Goal: Entertainment & Leisure: Consume media (video, audio)

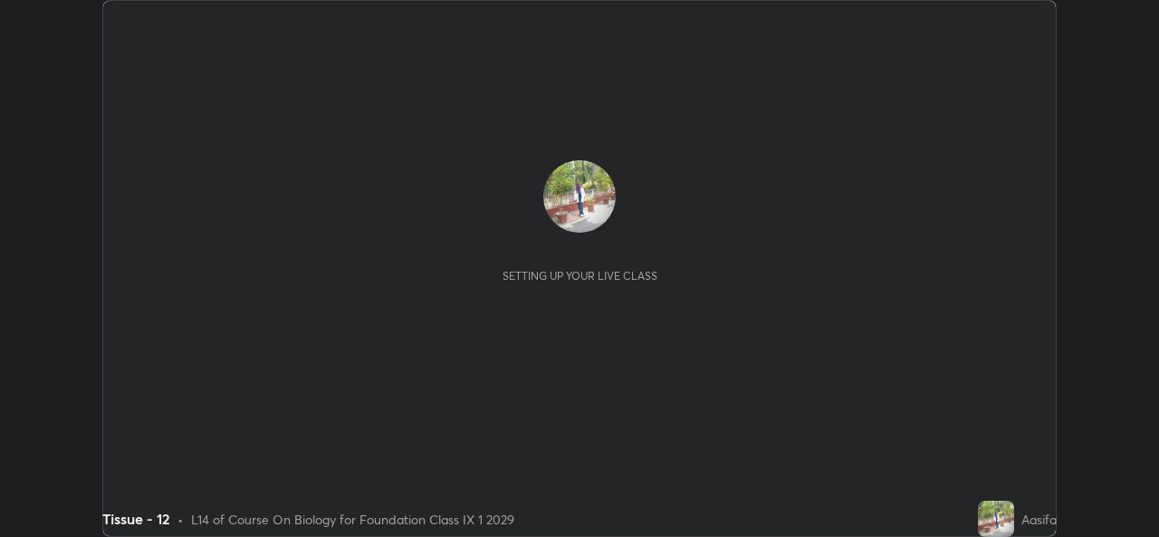
scroll to position [537, 1158]
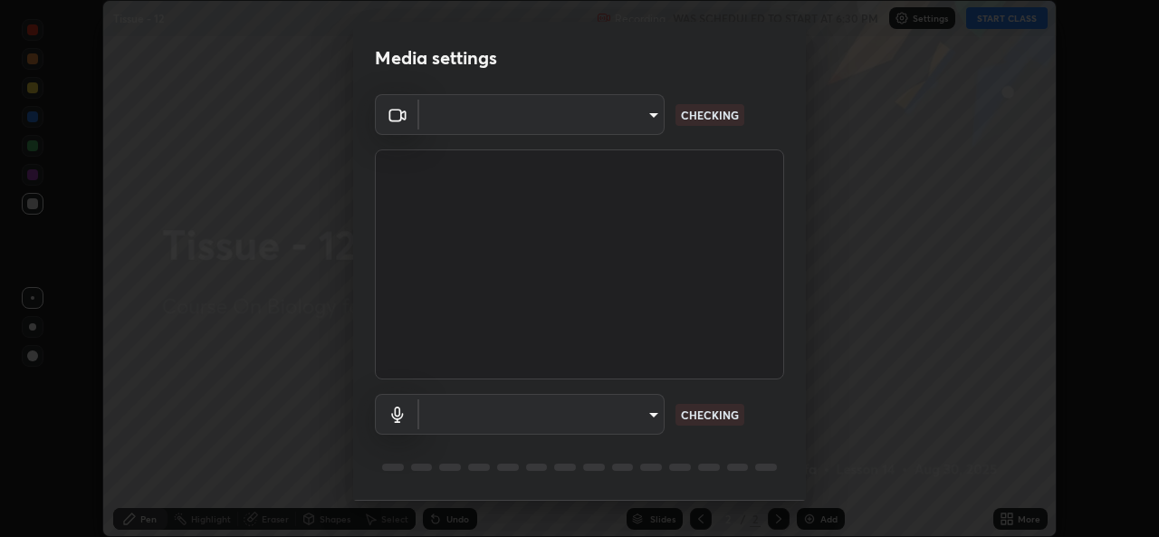
type input "a83bb134842fd6c46cae91b6313aa5efba961fee809e7364c6ef7c36ed00ea69"
type input "1096ec1564036cbcf0e9abd5aaef12808ae7e2dc0601459cd77712751889dd54"
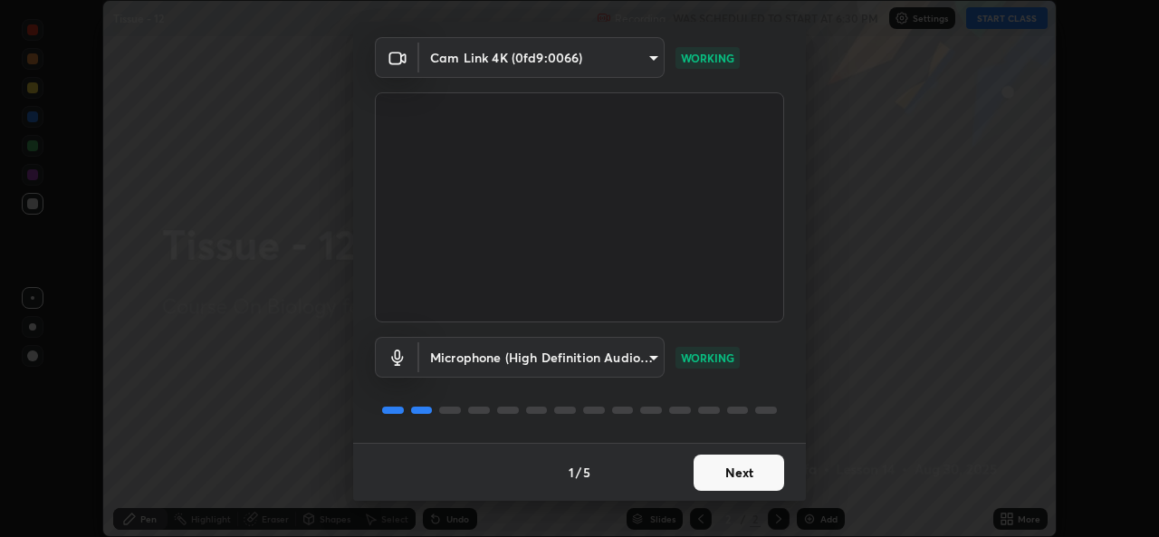
click at [731, 475] on button "Next" at bounding box center [738, 472] width 91 height 36
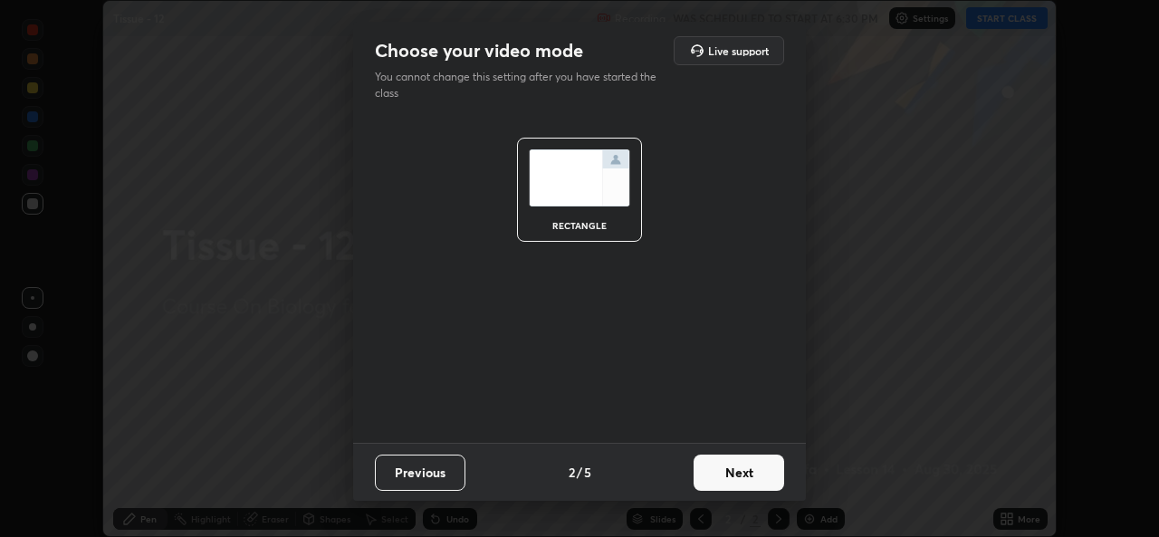
scroll to position [0, 0]
click at [736, 473] on button "Next" at bounding box center [738, 472] width 91 height 36
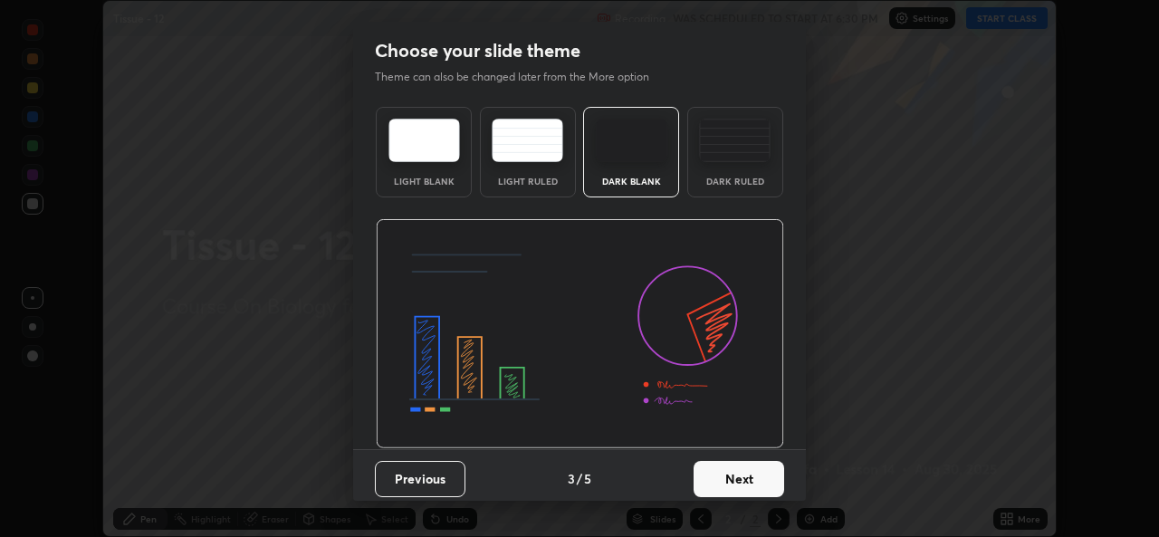
click at [741, 484] on button "Next" at bounding box center [738, 479] width 91 height 36
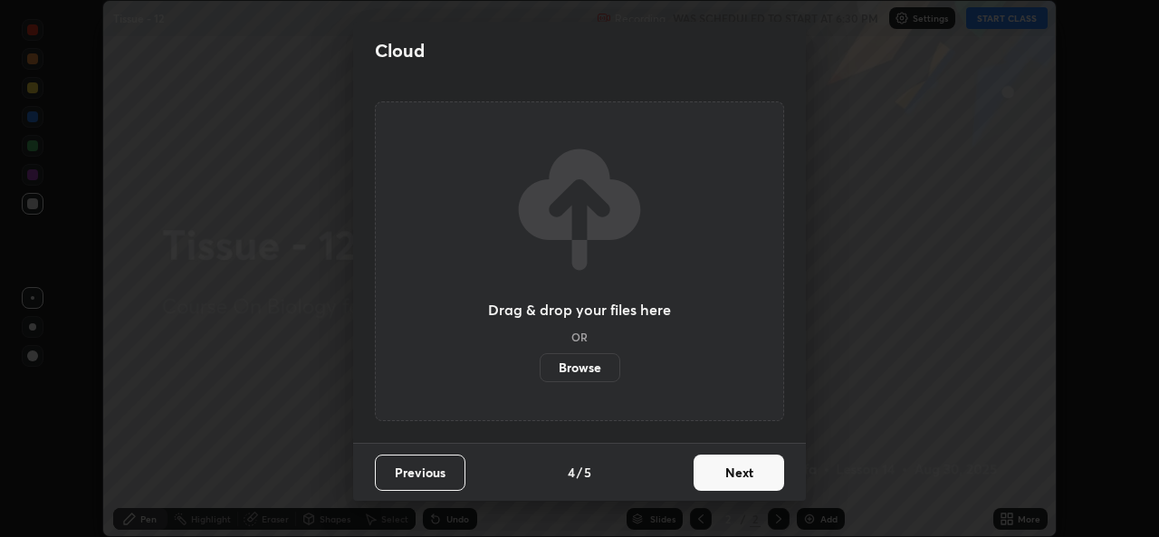
click at [747, 480] on button "Next" at bounding box center [738, 472] width 91 height 36
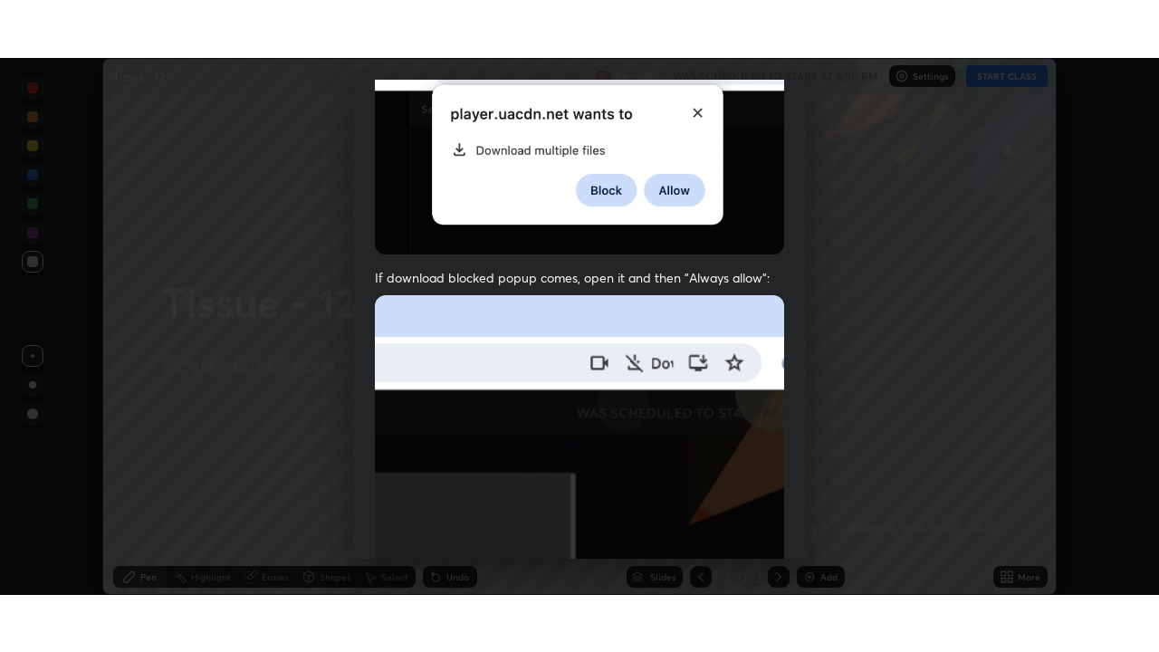
scroll to position [426, 0]
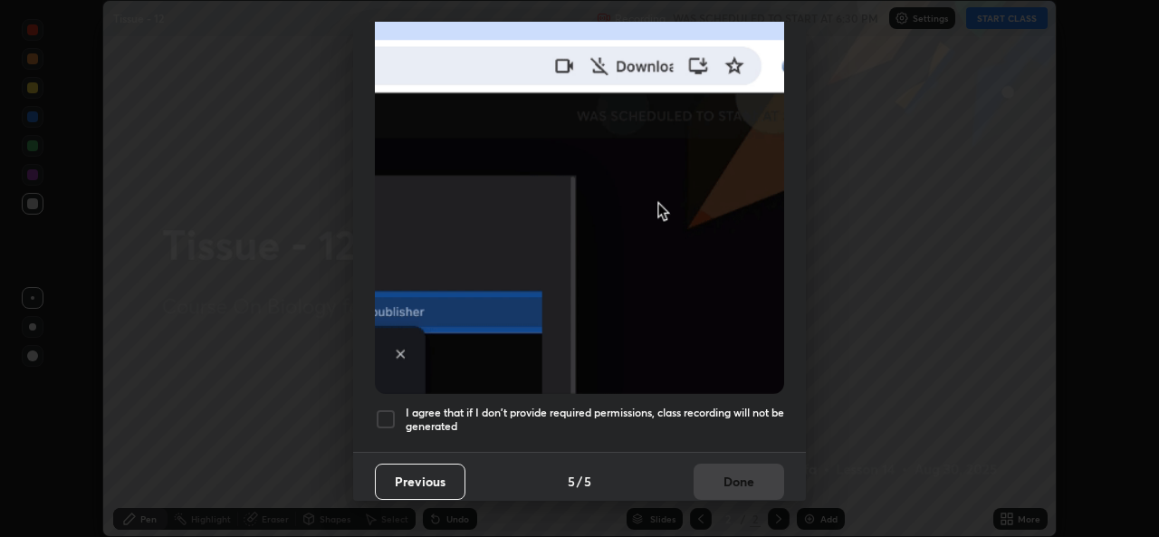
click at [449, 421] on h5 "I agree that if I don't provide required permissions, class recording will not …" at bounding box center [595, 420] width 378 height 28
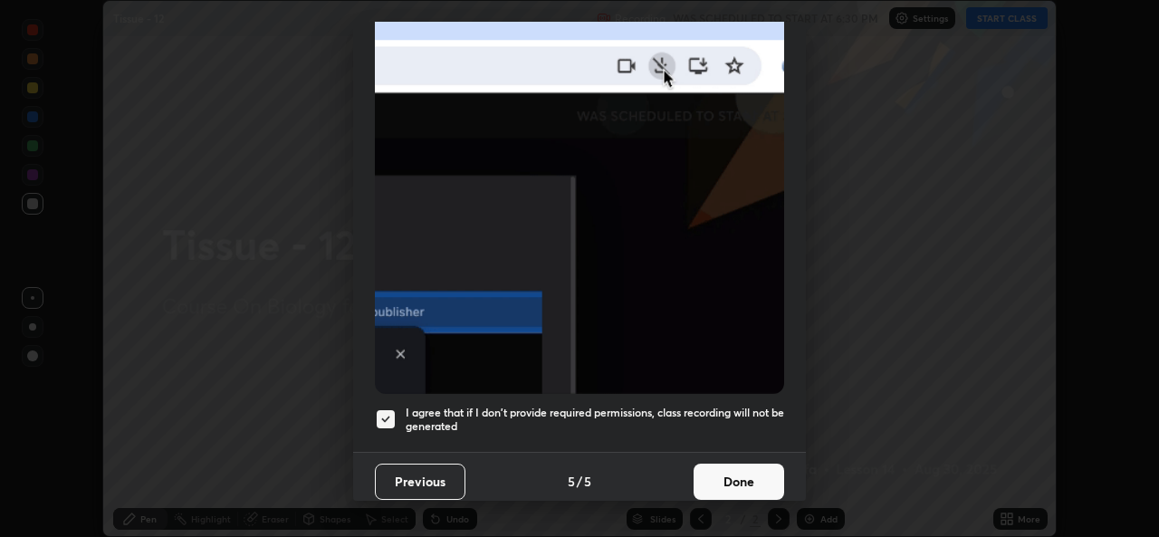
click at [396, 418] on div at bounding box center [386, 419] width 22 height 22
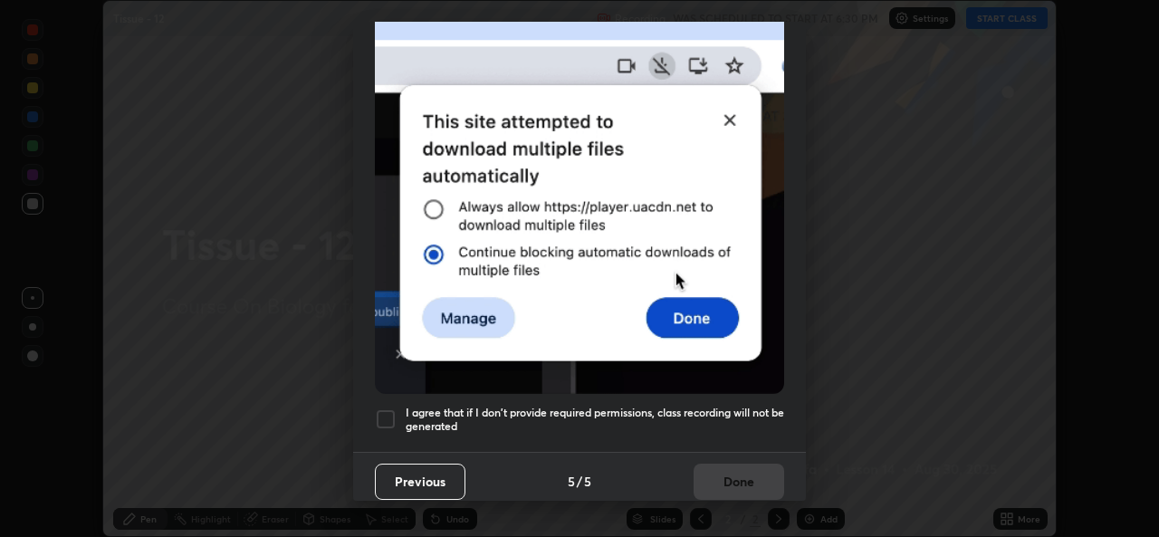
click at [393, 409] on div at bounding box center [386, 419] width 22 height 22
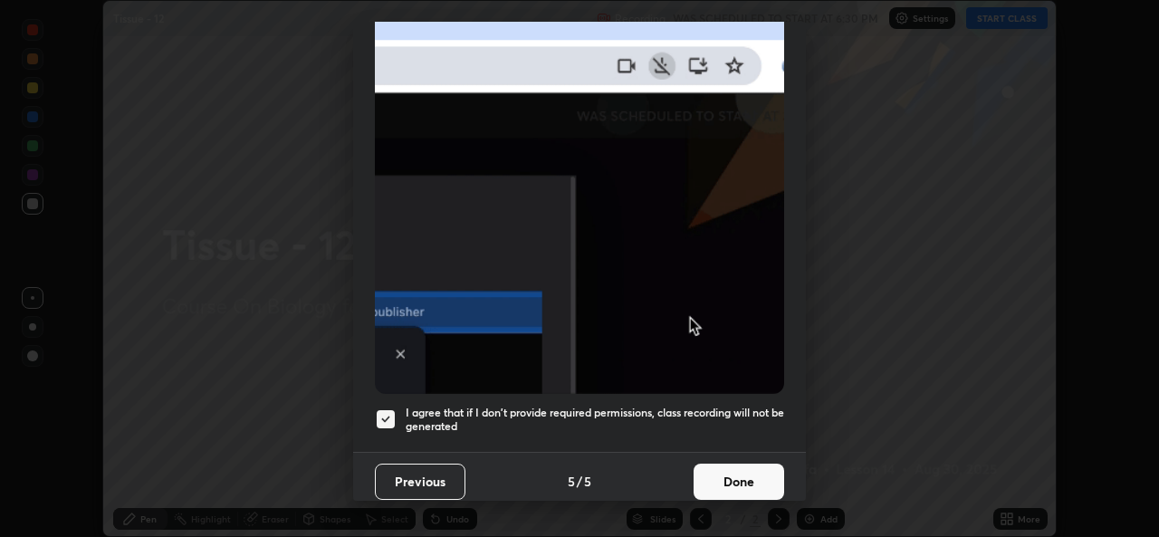
click at [739, 480] on button "Done" at bounding box center [738, 482] width 91 height 36
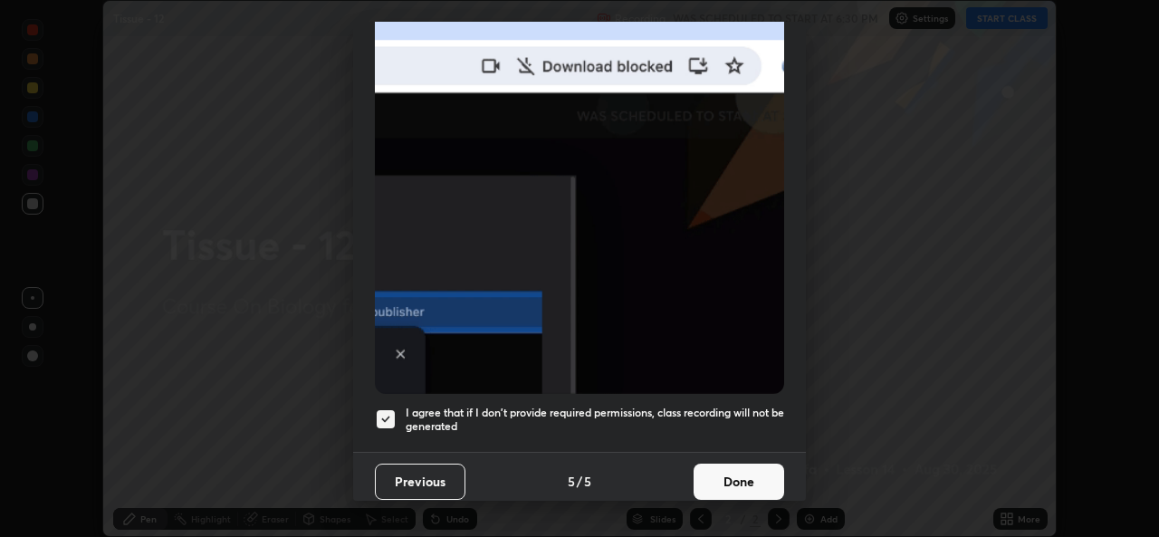
click at [737, 484] on div "Allow automatic downloads Please provide the following download permissions to …" at bounding box center [579, 268] width 1159 height 537
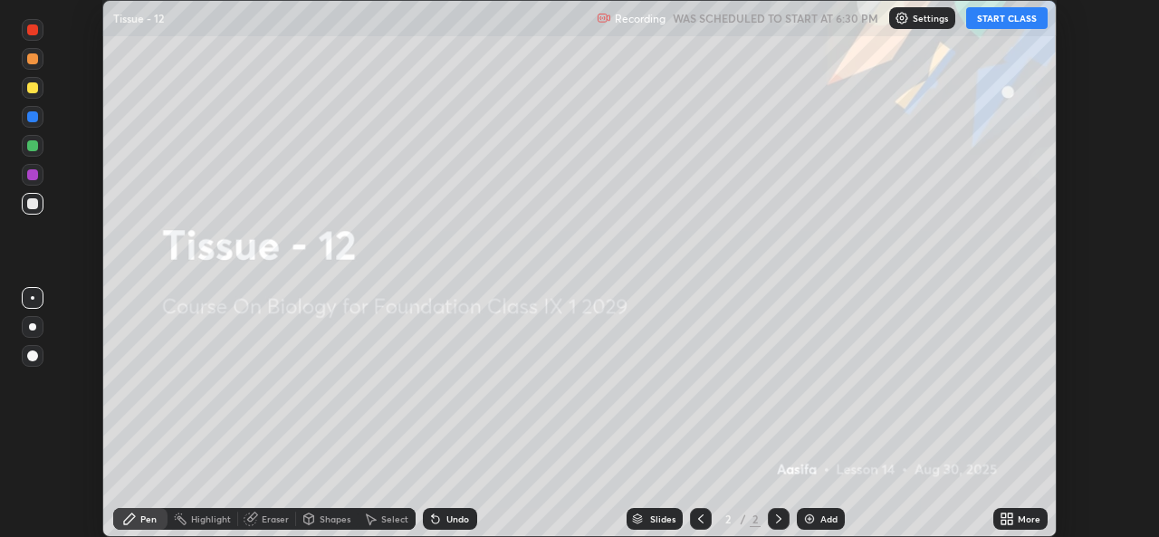
click at [992, 16] on button "START CLASS" at bounding box center [1006, 18] width 81 height 22
click at [829, 521] on div "Add" at bounding box center [828, 518] width 17 height 9
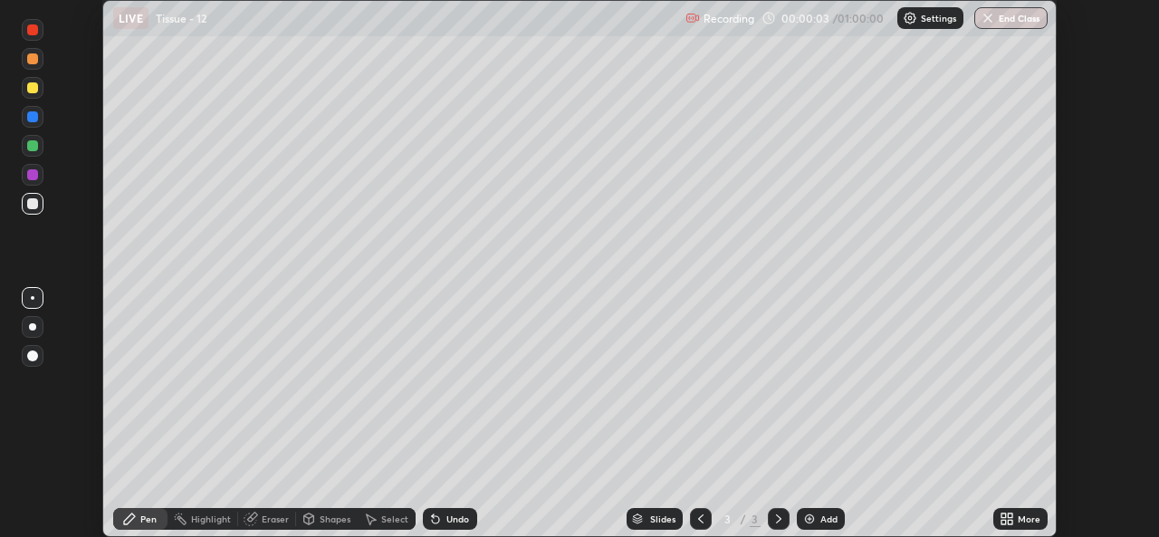
click at [1005, 522] on icon at bounding box center [1003, 522] width 5 height 5
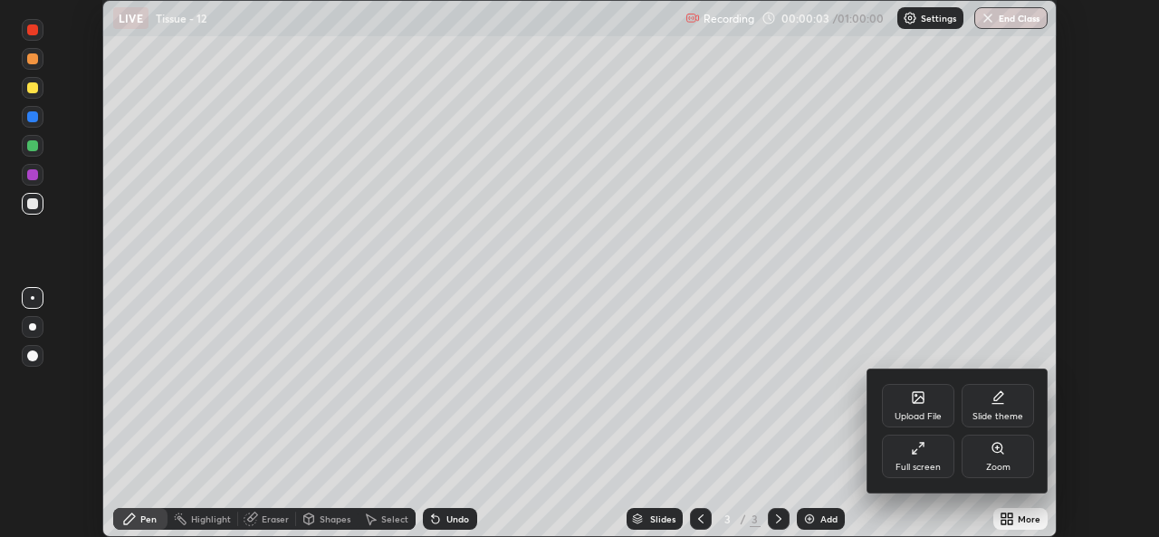
click at [929, 454] on div "Full screen" at bounding box center [918, 456] width 72 height 43
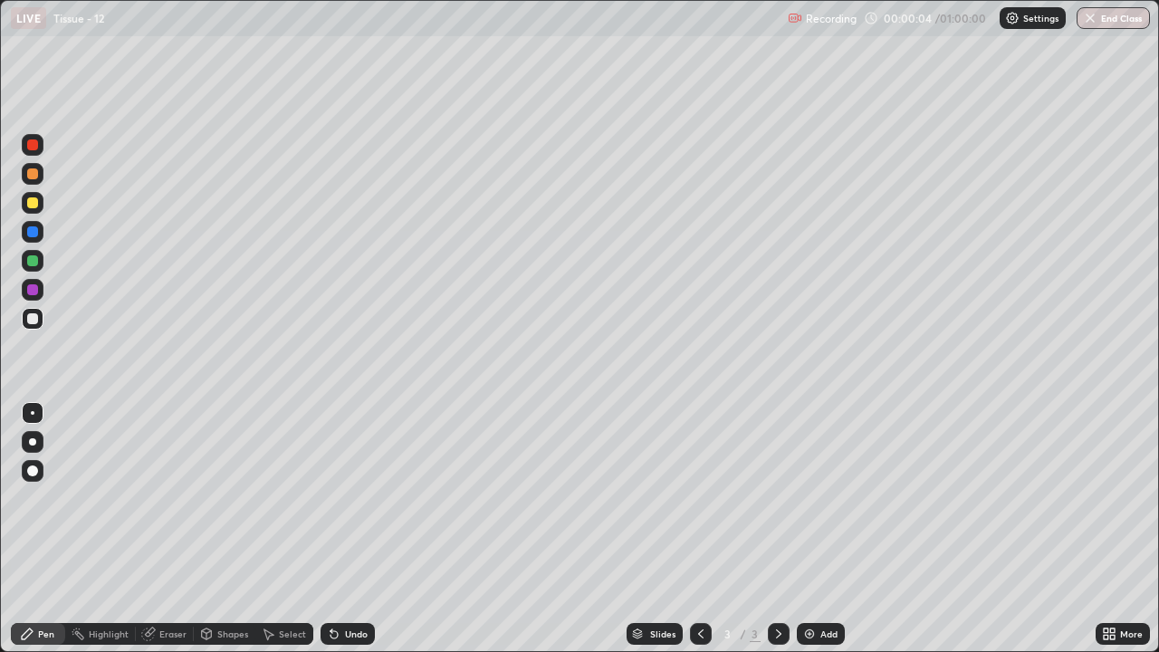
scroll to position [652, 1159]
click at [344, 536] on div "Undo" at bounding box center [347, 634] width 54 height 22
click at [345, 536] on div "Undo" at bounding box center [356, 633] width 23 height 9
click at [340, 536] on div "Undo" at bounding box center [347, 634] width 54 height 22
click at [346, 536] on div "Undo" at bounding box center [356, 633] width 23 height 9
